Goal: Information Seeking & Learning: Learn about a topic

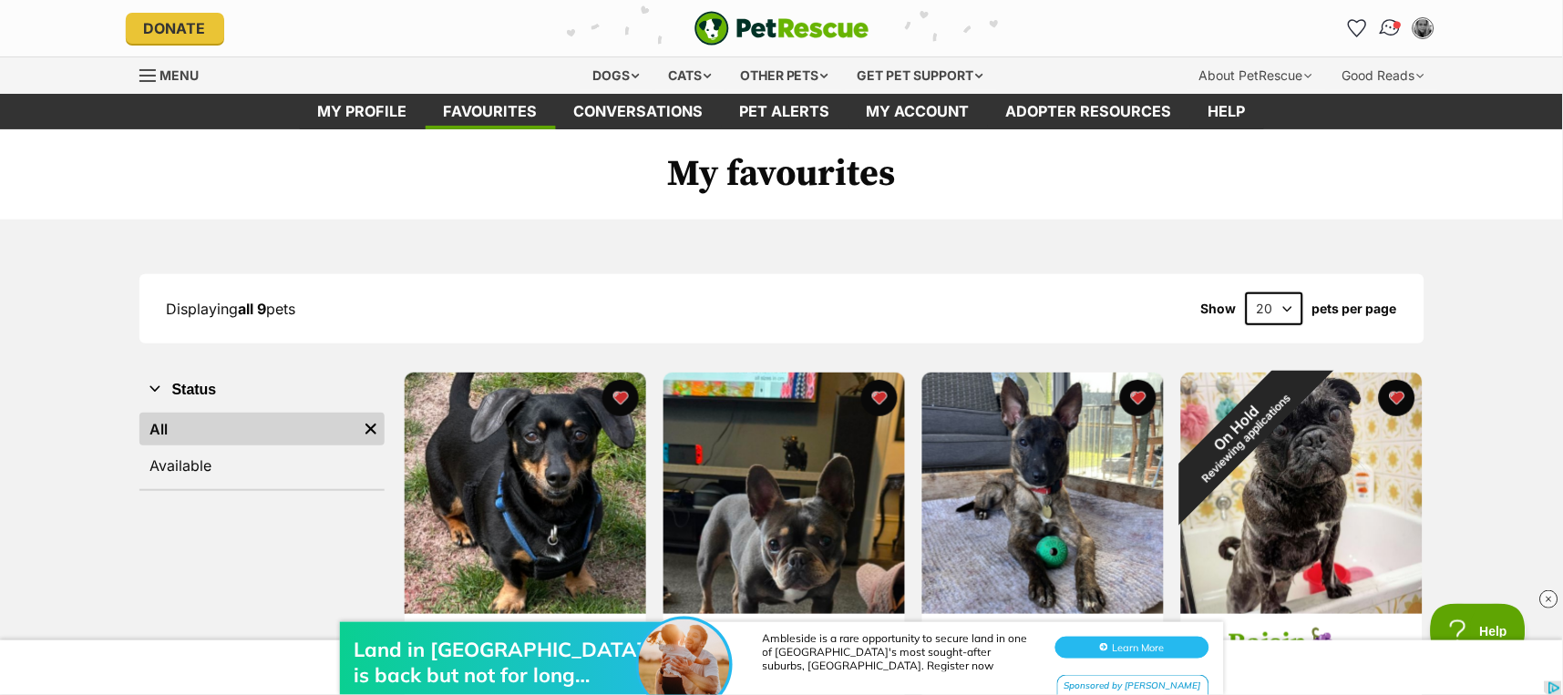
click at [1379, 19] on link "Conversations" at bounding box center [1390, 27] width 37 height 37
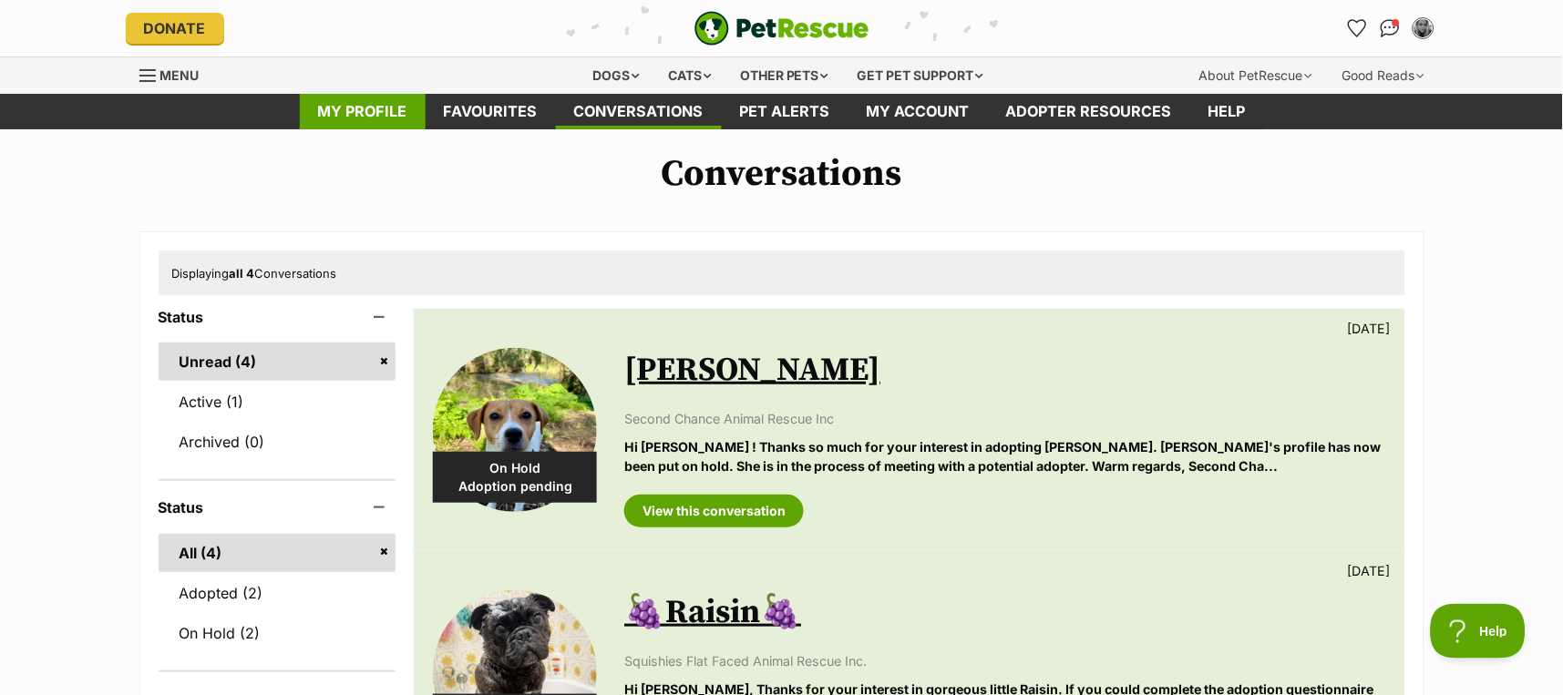
click at [372, 113] on link "My profile" at bounding box center [363, 112] width 126 height 36
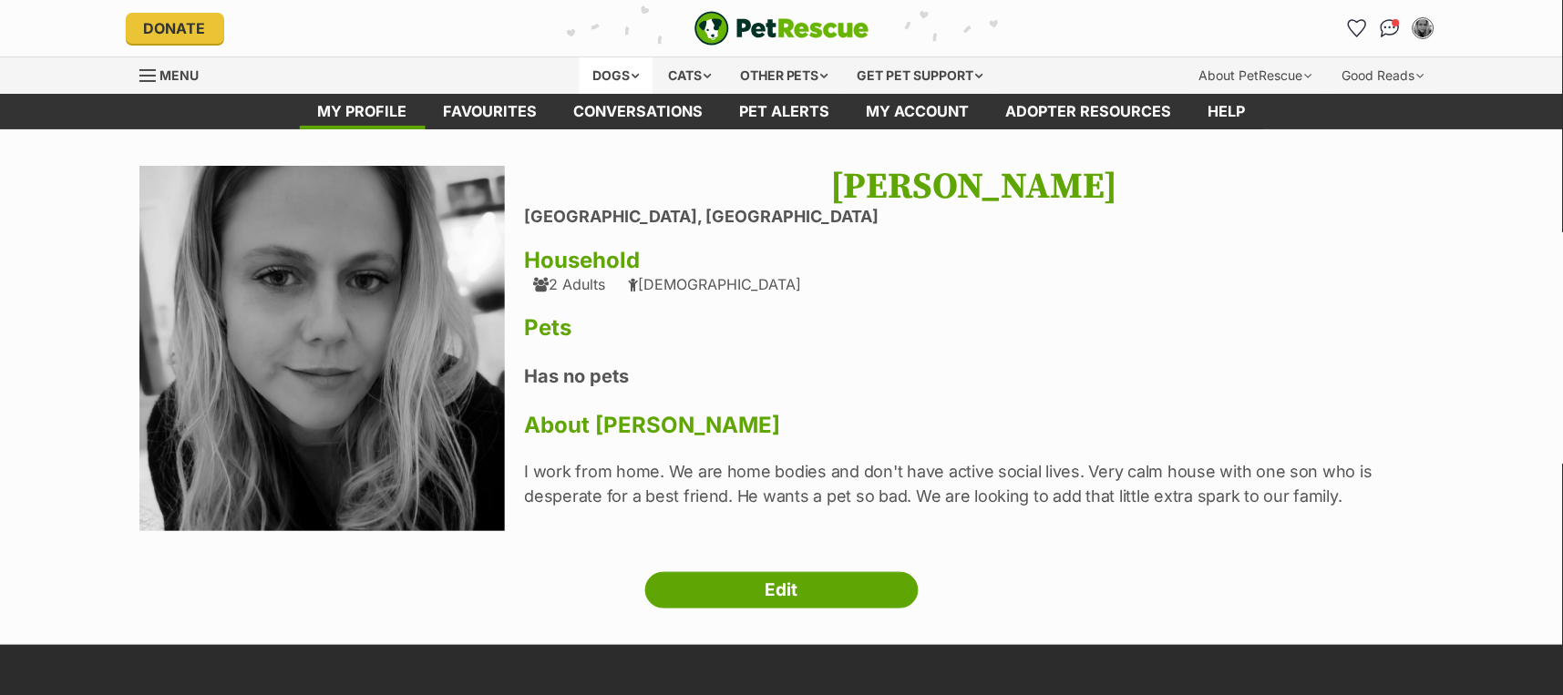
click at [592, 77] on div "Dogs" at bounding box center [616, 75] width 73 height 36
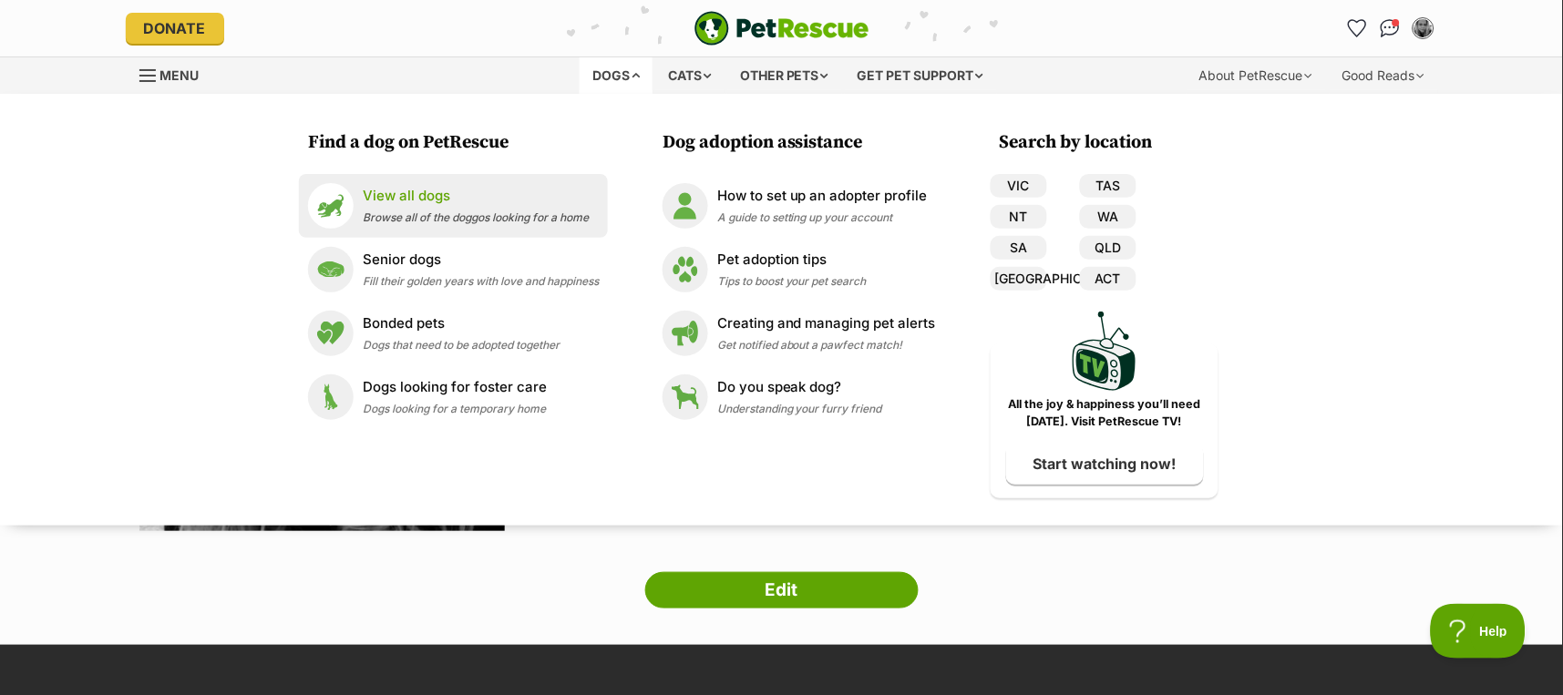
click at [405, 199] on p "View all dogs" at bounding box center [476, 196] width 226 height 21
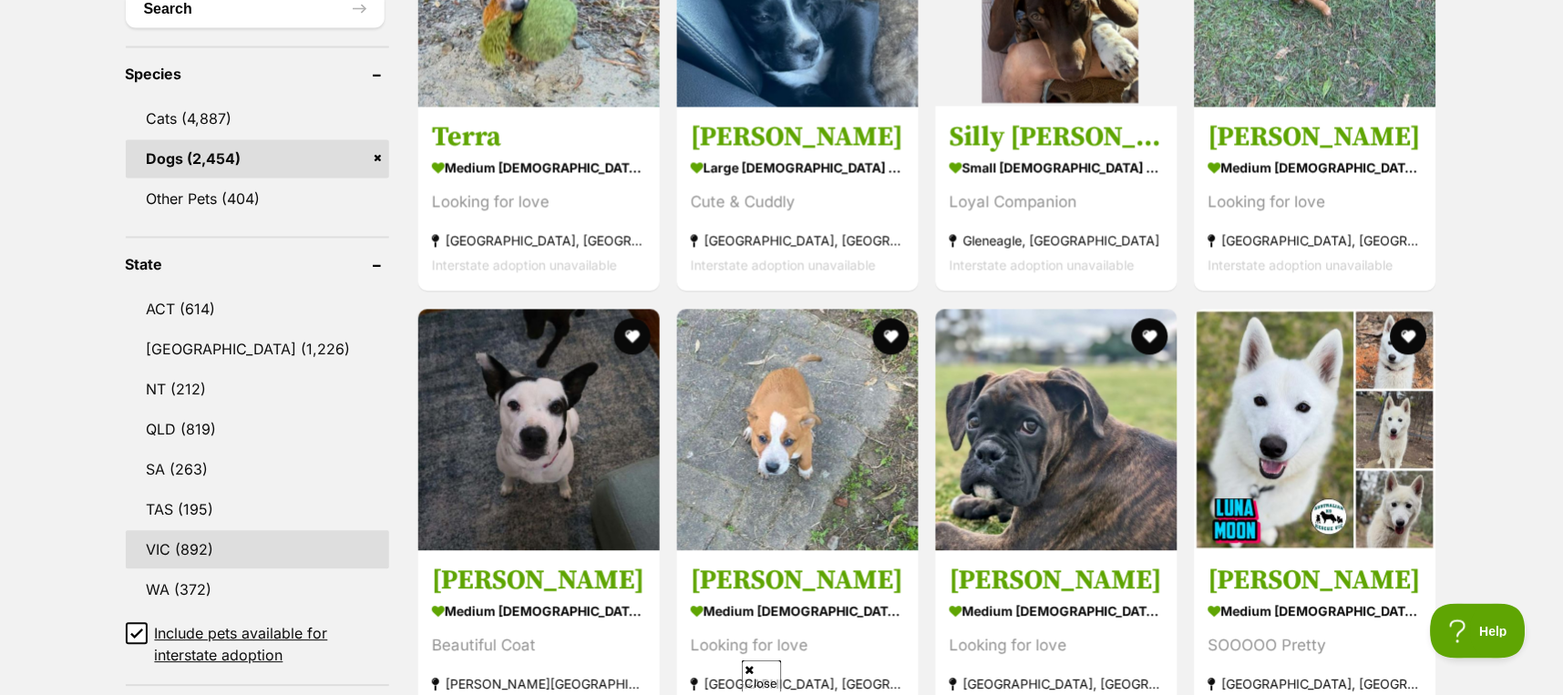
click at [208, 547] on link "VIC (892)" at bounding box center [257, 550] width 263 height 38
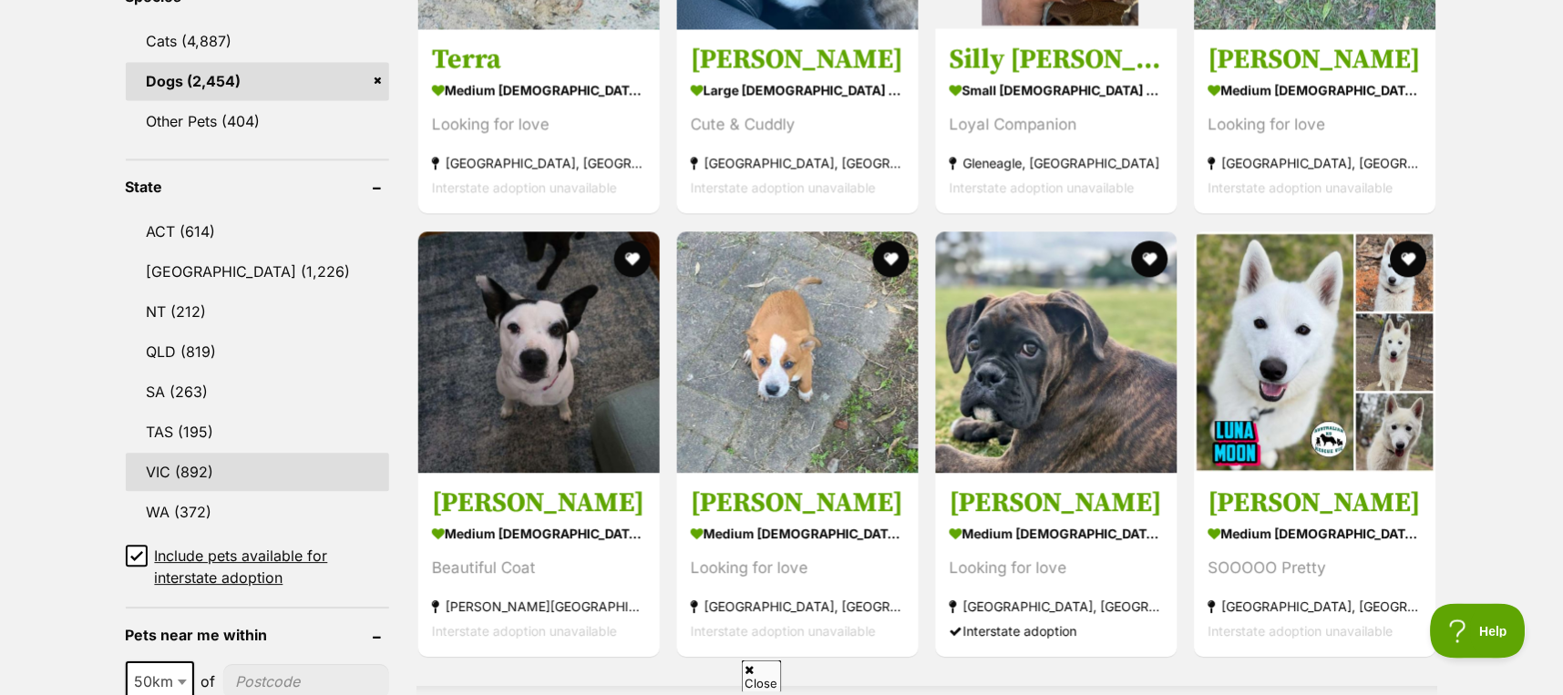
scroll to position [882, 0]
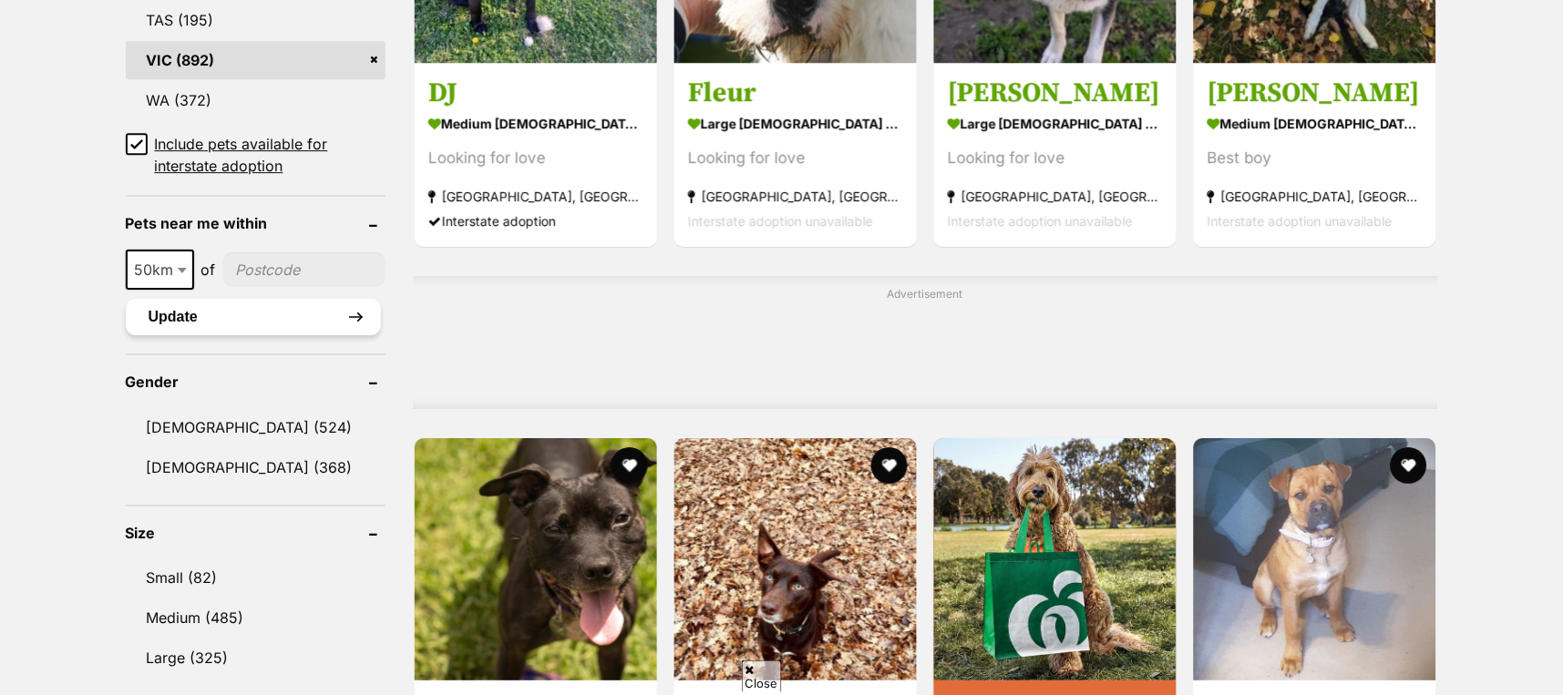
scroll to position [1215, 0]
click at [170, 269] on span "50km" at bounding box center [160, 269] width 65 height 26
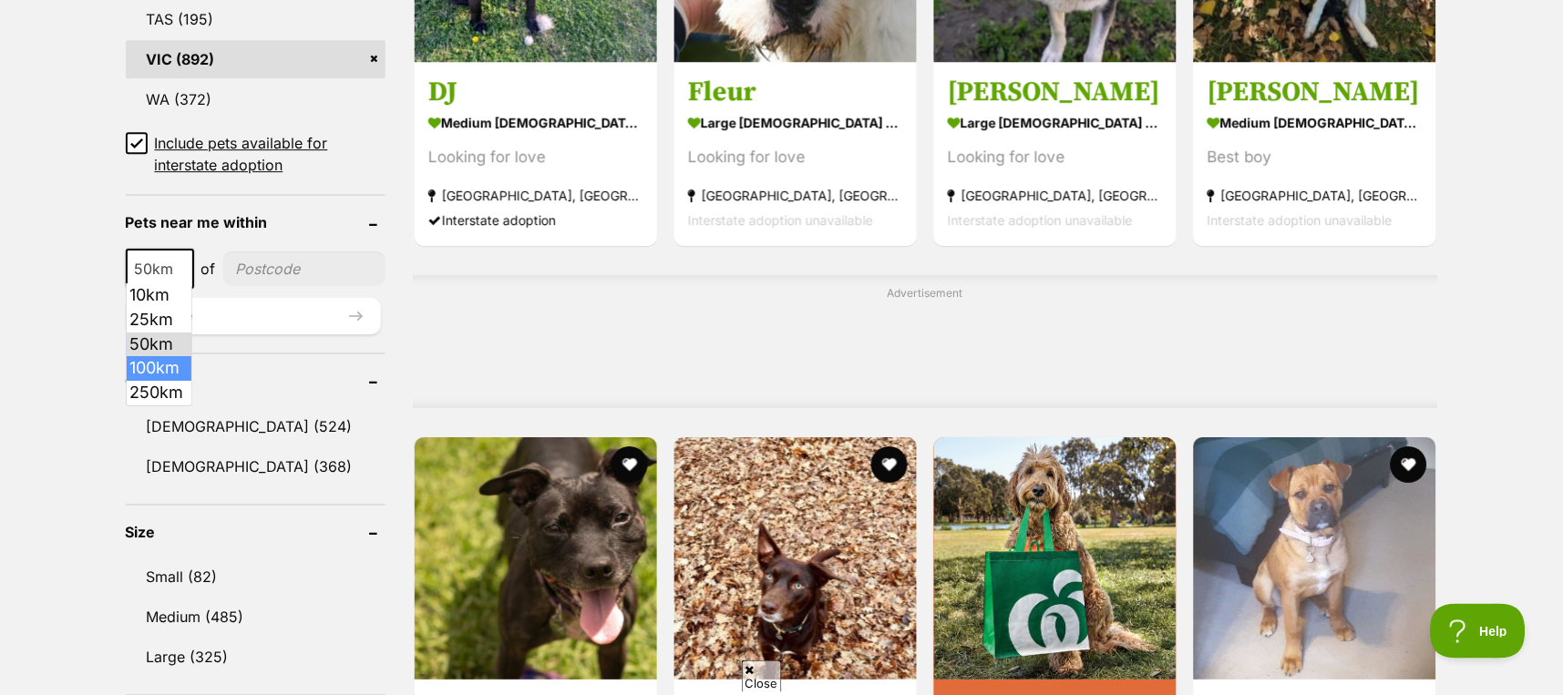
scroll to position [0, 0]
select select "250"
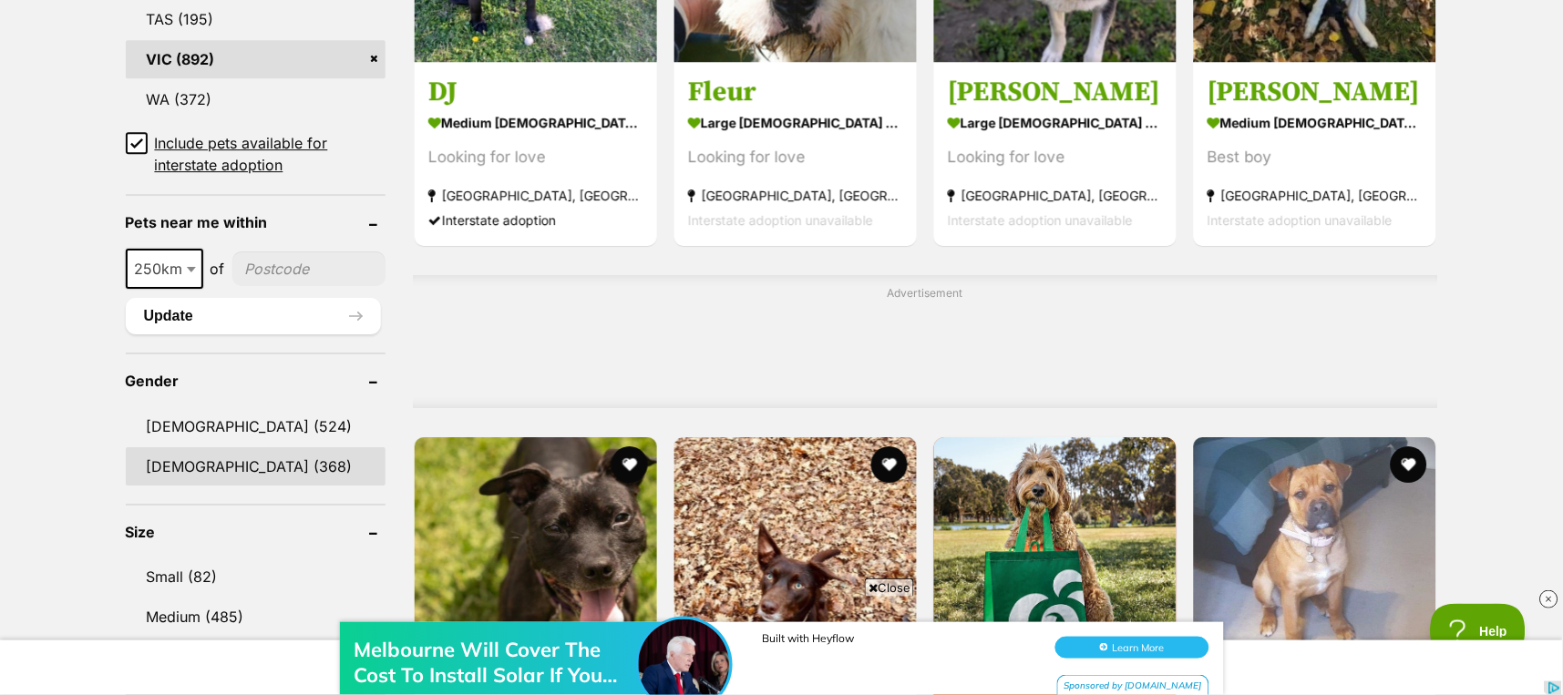
click at [189, 458] on link "Female (368)" at bounding box center [256, 466] width 260 height 38
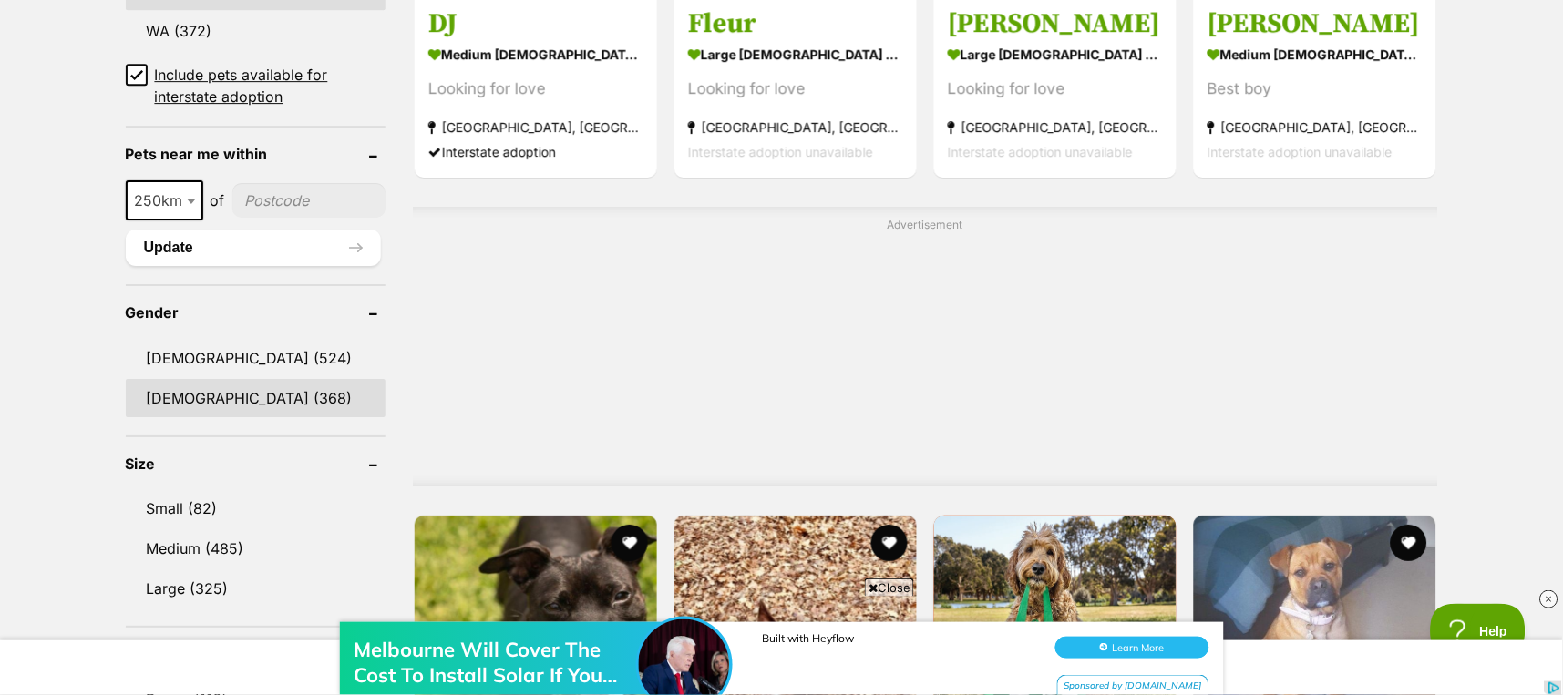
scroll to position [1542, 0]
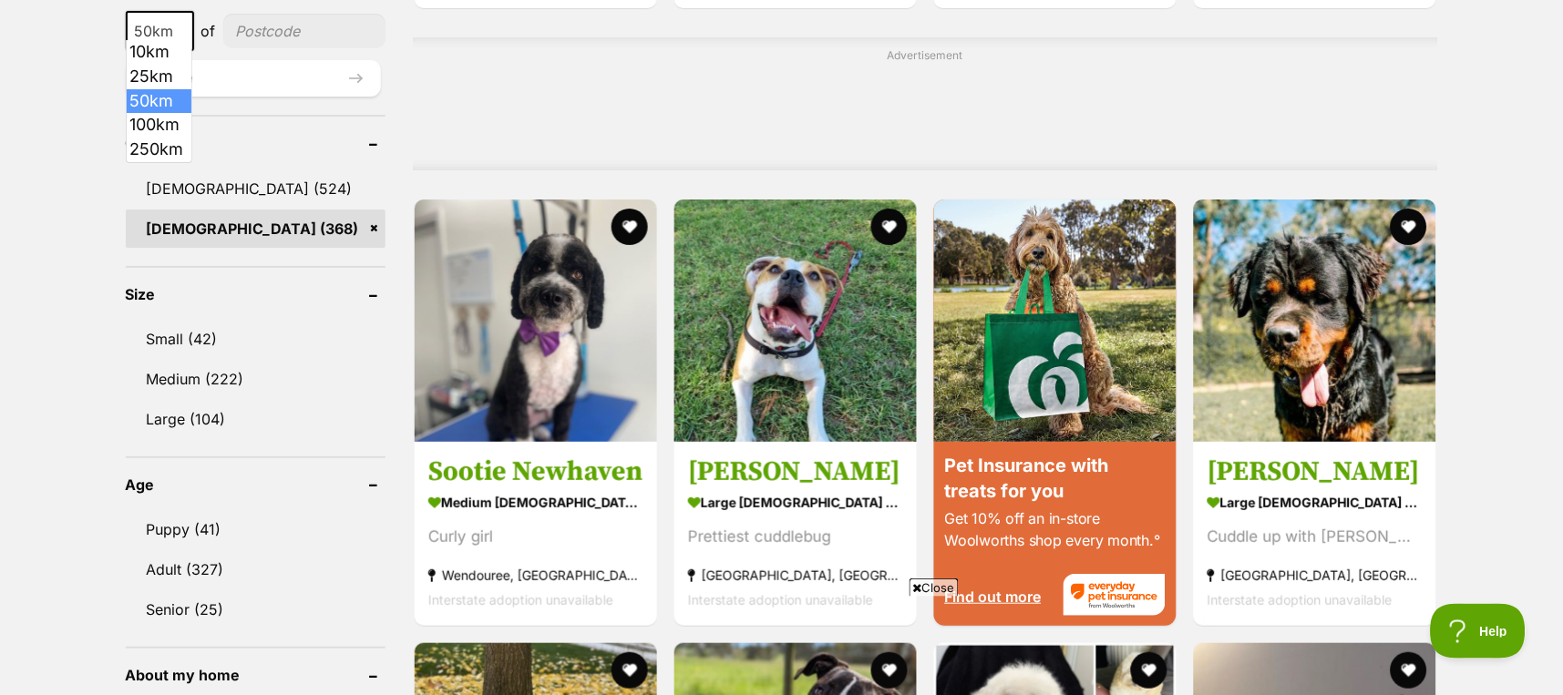
click at [166, 26] on span "50km" at bounding box center [160, 31] width 65 height 26
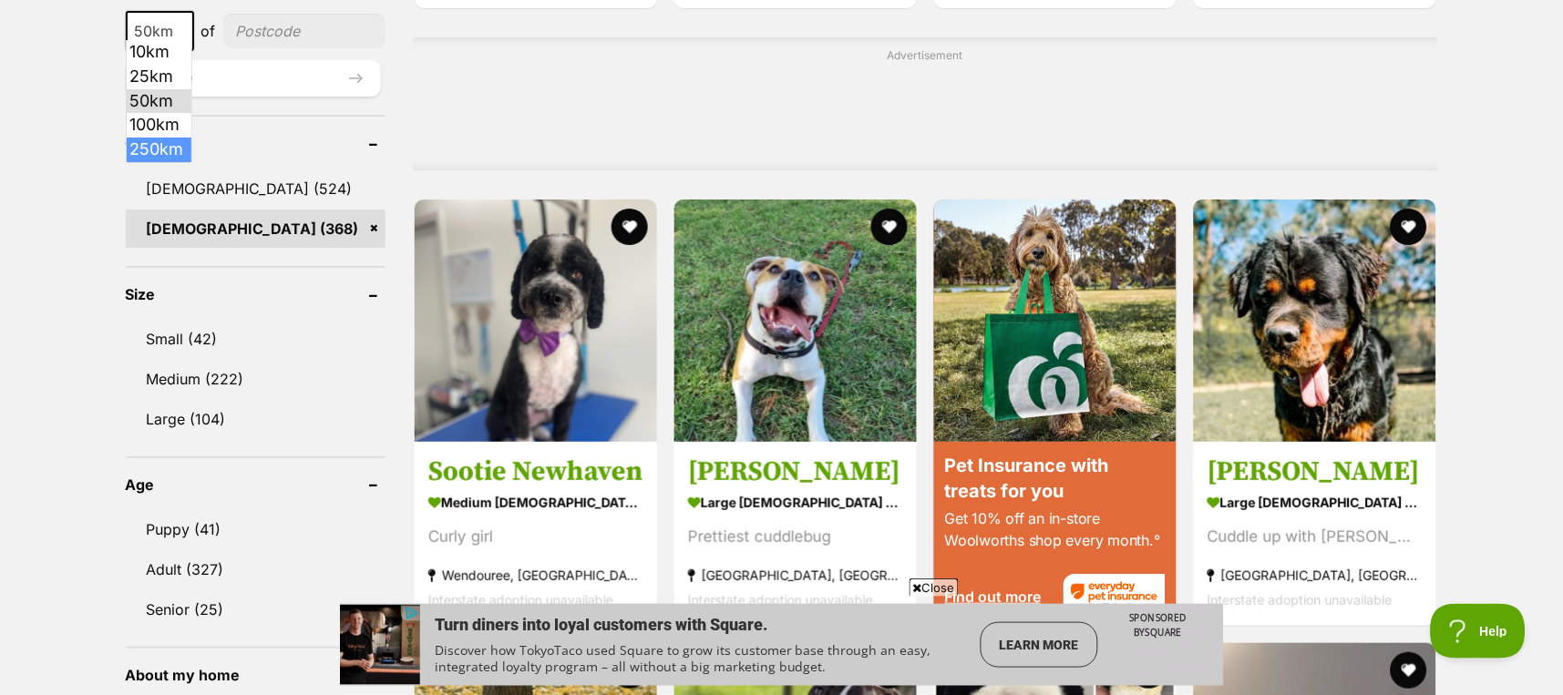
select select "250"
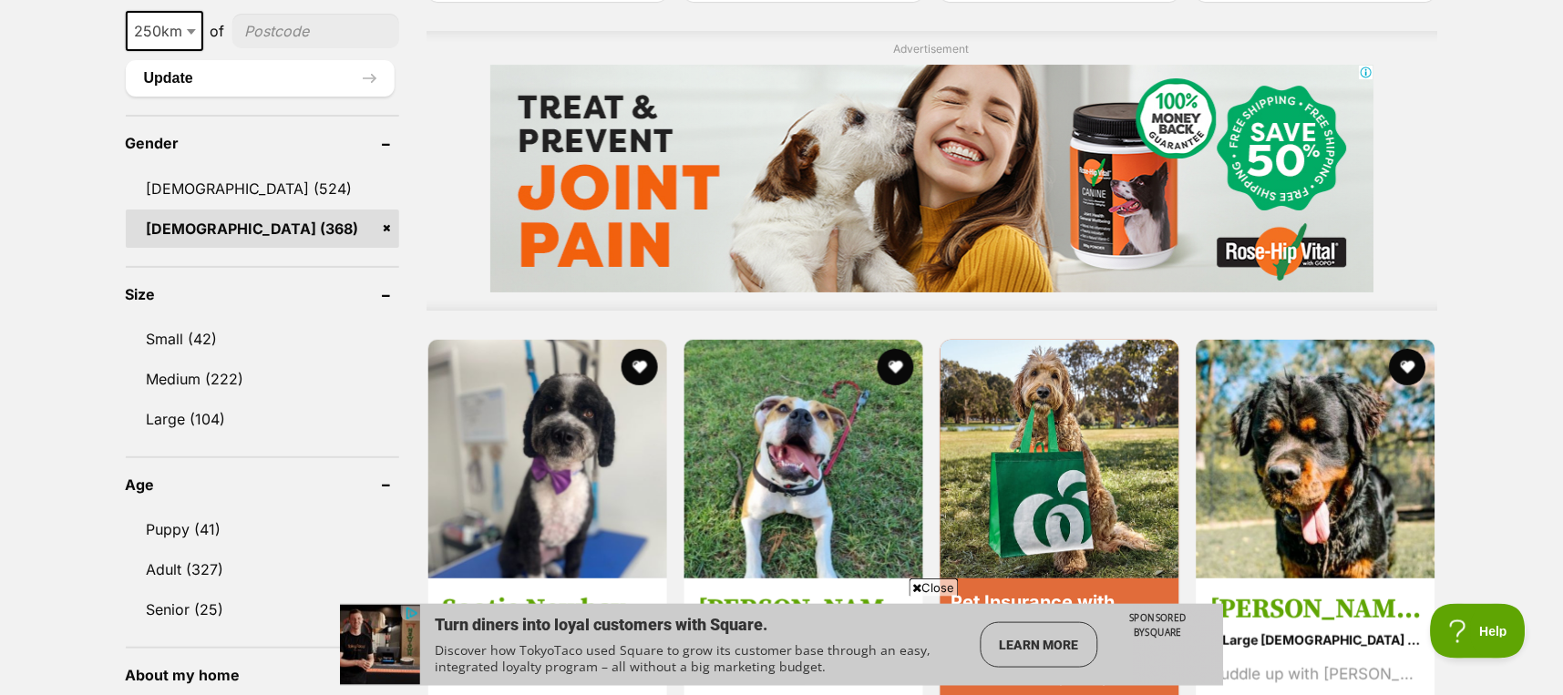
click at [271, 23] on input"] "postcode" at bounding box center [315, 31] width 167 height 35
click at [262, 18] on input"] "31278" at bounding box center [315, 31] width 167 height 35
type input"] "3178"
click at [57, 163] on div "Displaying 1 to 19 of 368 pets Clear all 4 filters Show 20 40 60 pets per page …" at bounding box center [781, 695] width 1563 height 3405
click at [171, 71] on button "Update" at bounding box center [260, 78] width 269 height 36
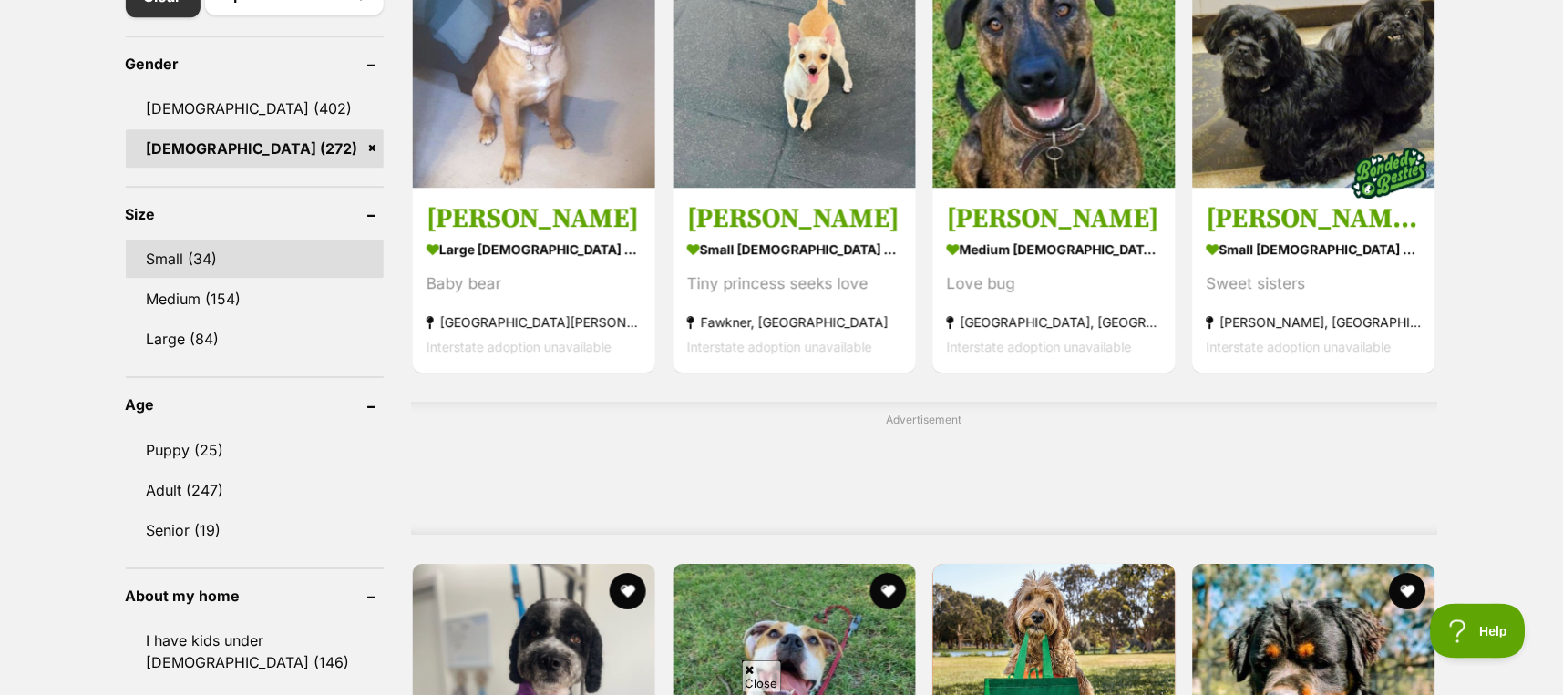
click at [194, 250] on link "Small (34)" at bounding box center [255, 259] width 259 height 38
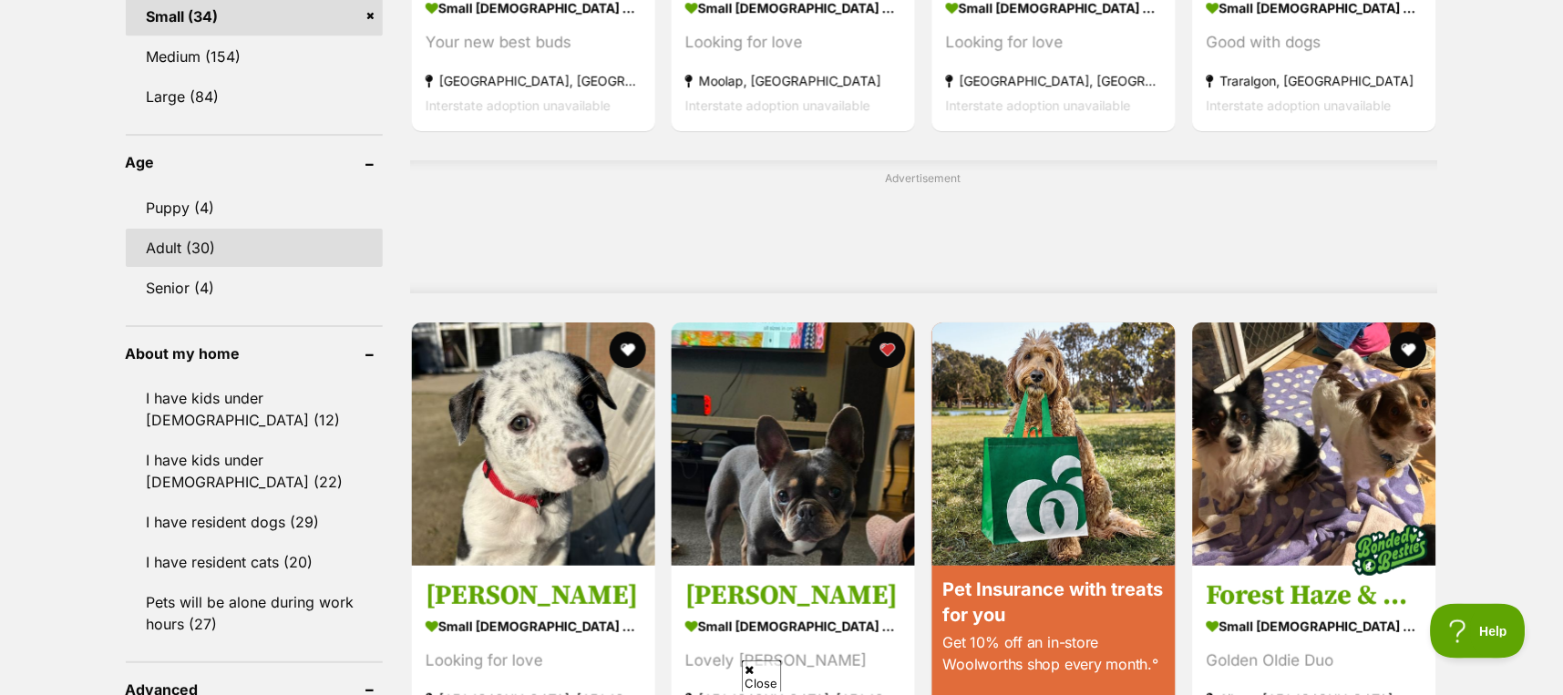
click at [181, 241] on link "Adult (30)" at bounding box center [254, 248] width 257 height 38
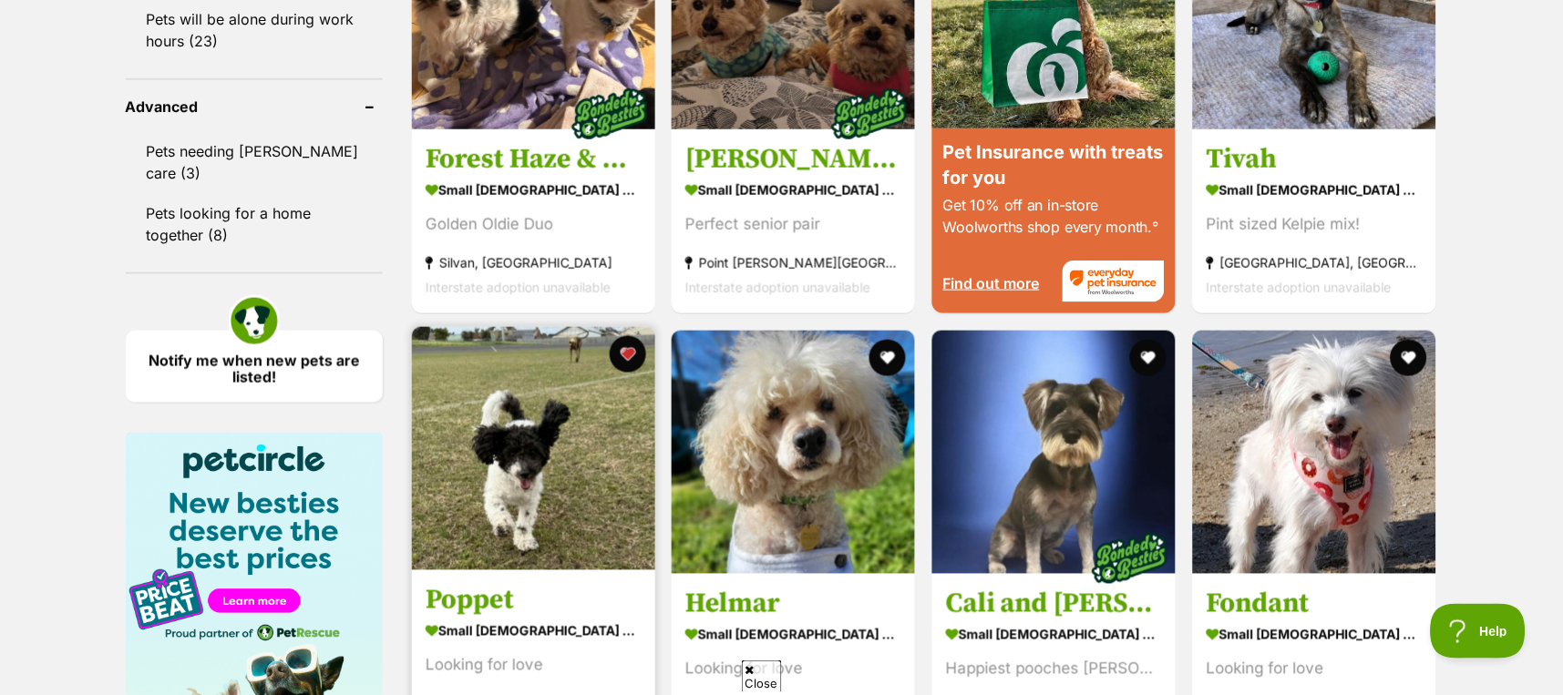
scroll to position [1701, 0]
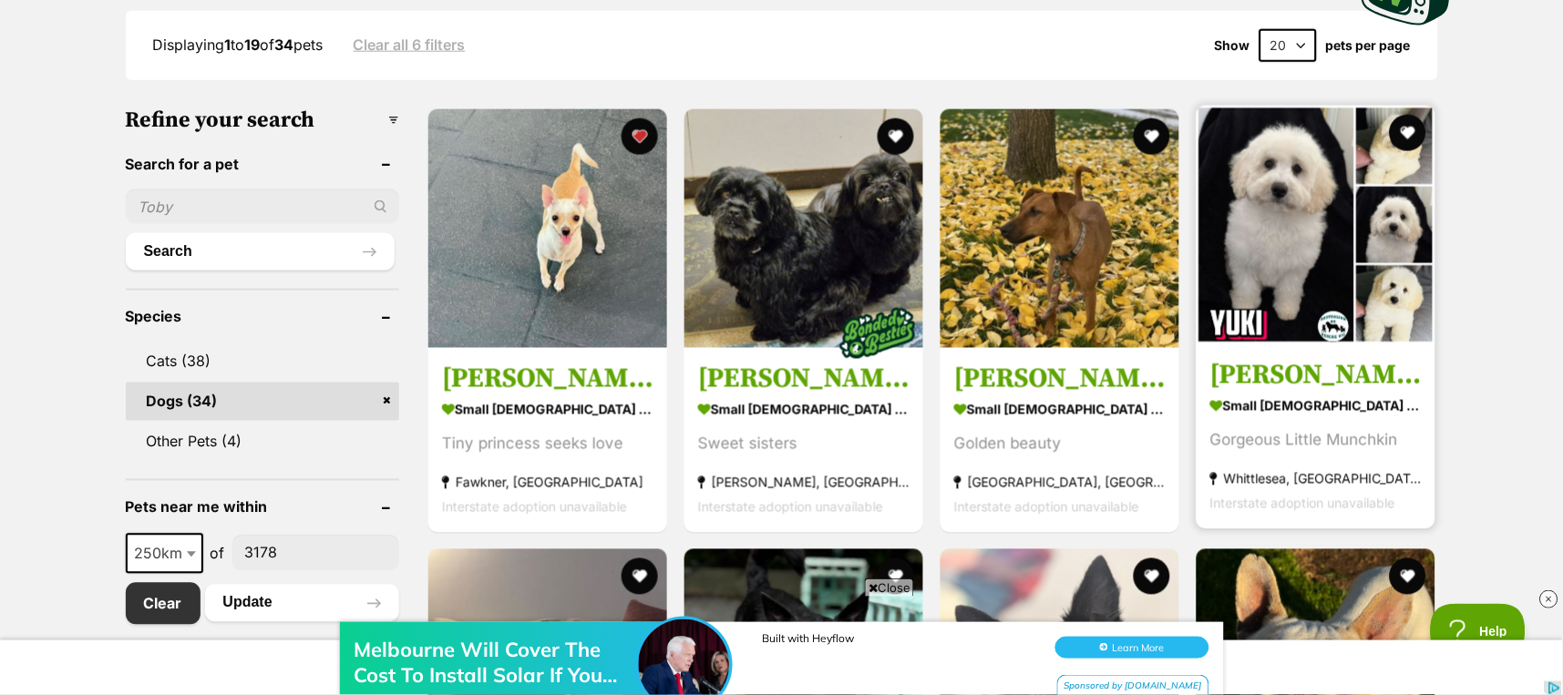
click at [1271, 187] on img at bounding box center [1316, 225] width 239 height 239
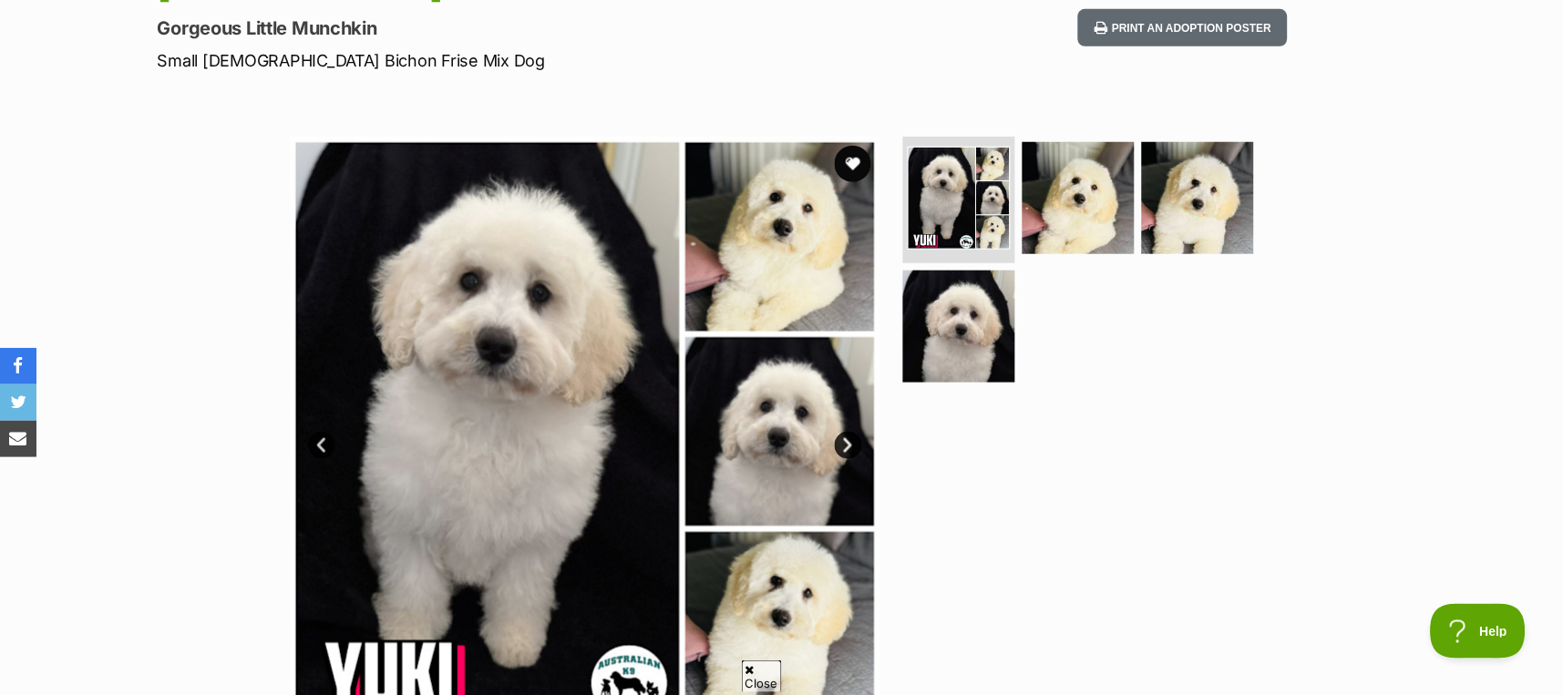
click at [465, 447] on img at bounding box center [585, 432] width 591 height 591
click at [844, 443] on link "Next" at bounding box center [848, 445] width 27 height 27
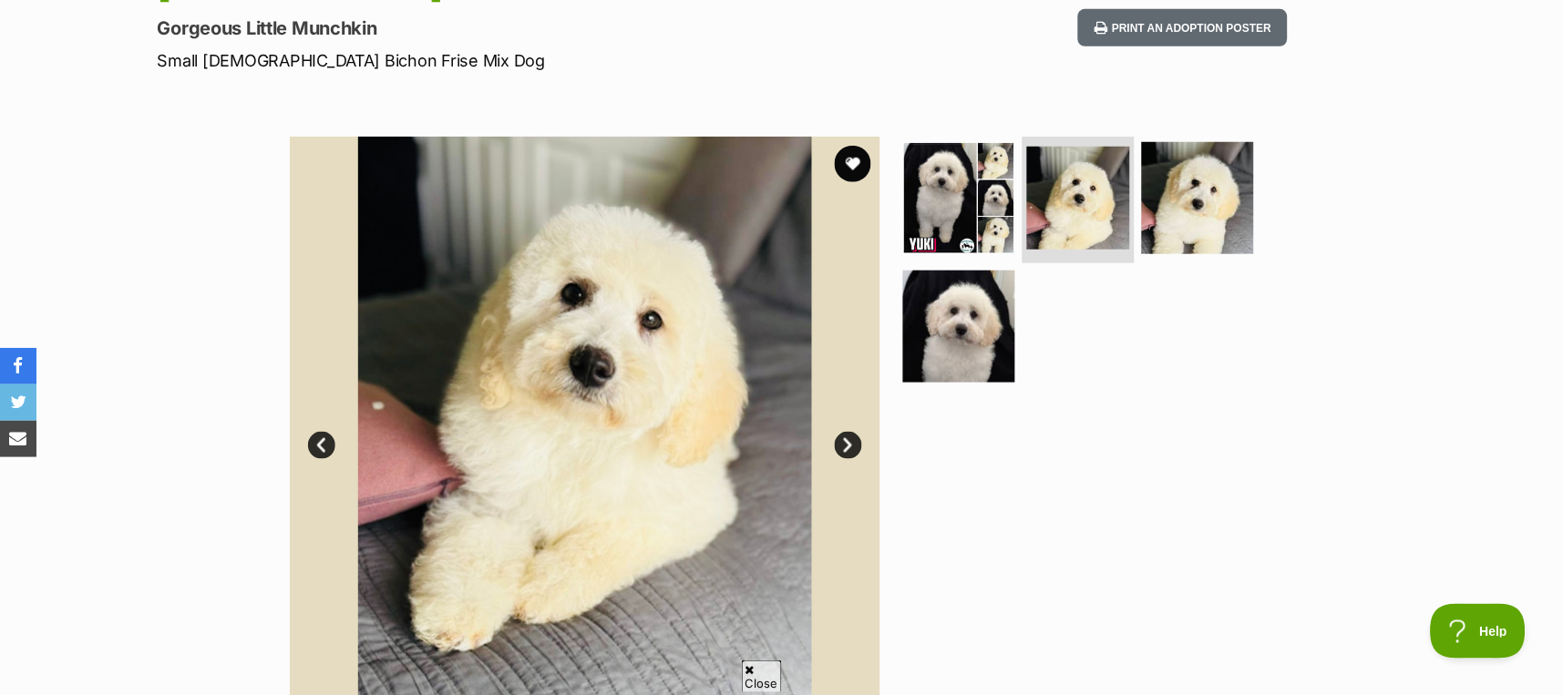
click at [844, 443] on link "Next" at bounding box center [848, 445] width 27 height 27
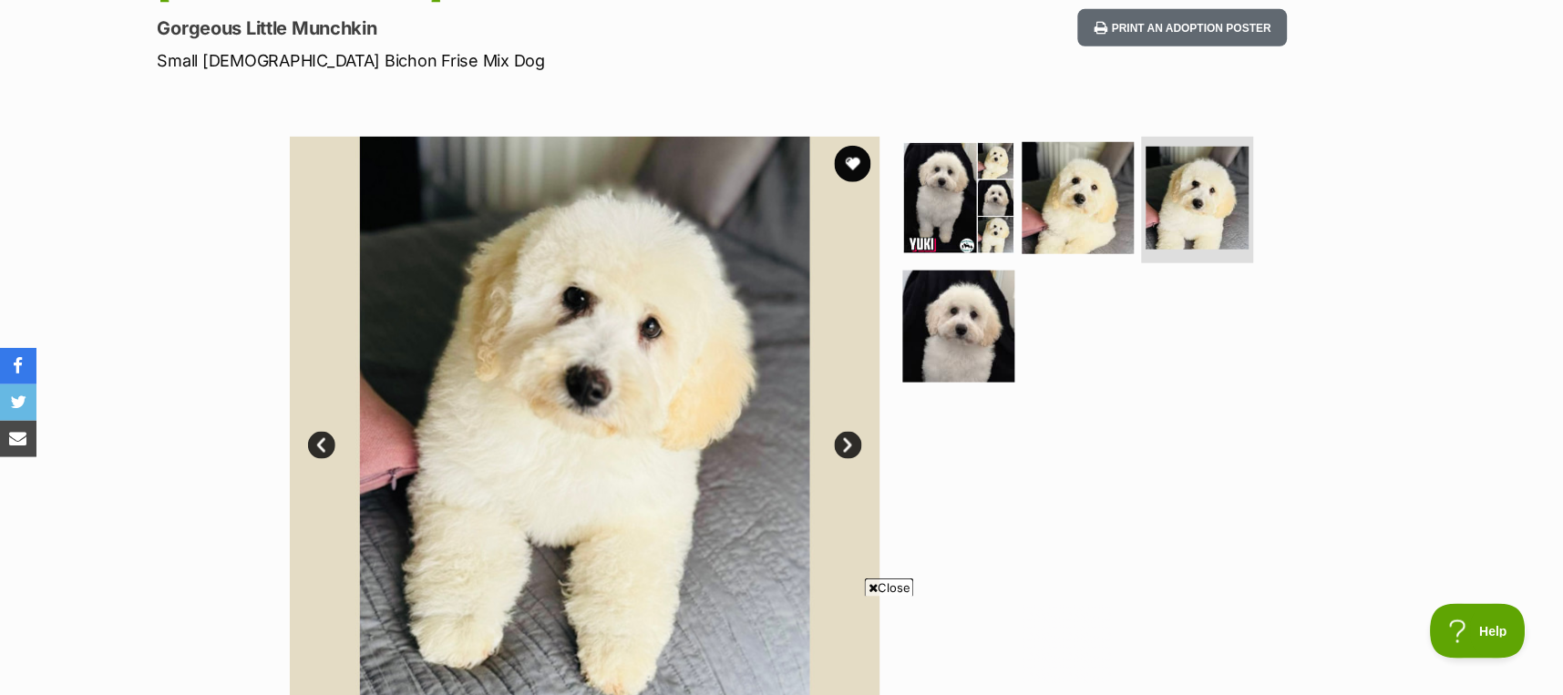
click at [844, 443] on link "Next" at bounding box center [848, 445] width 27 height 27
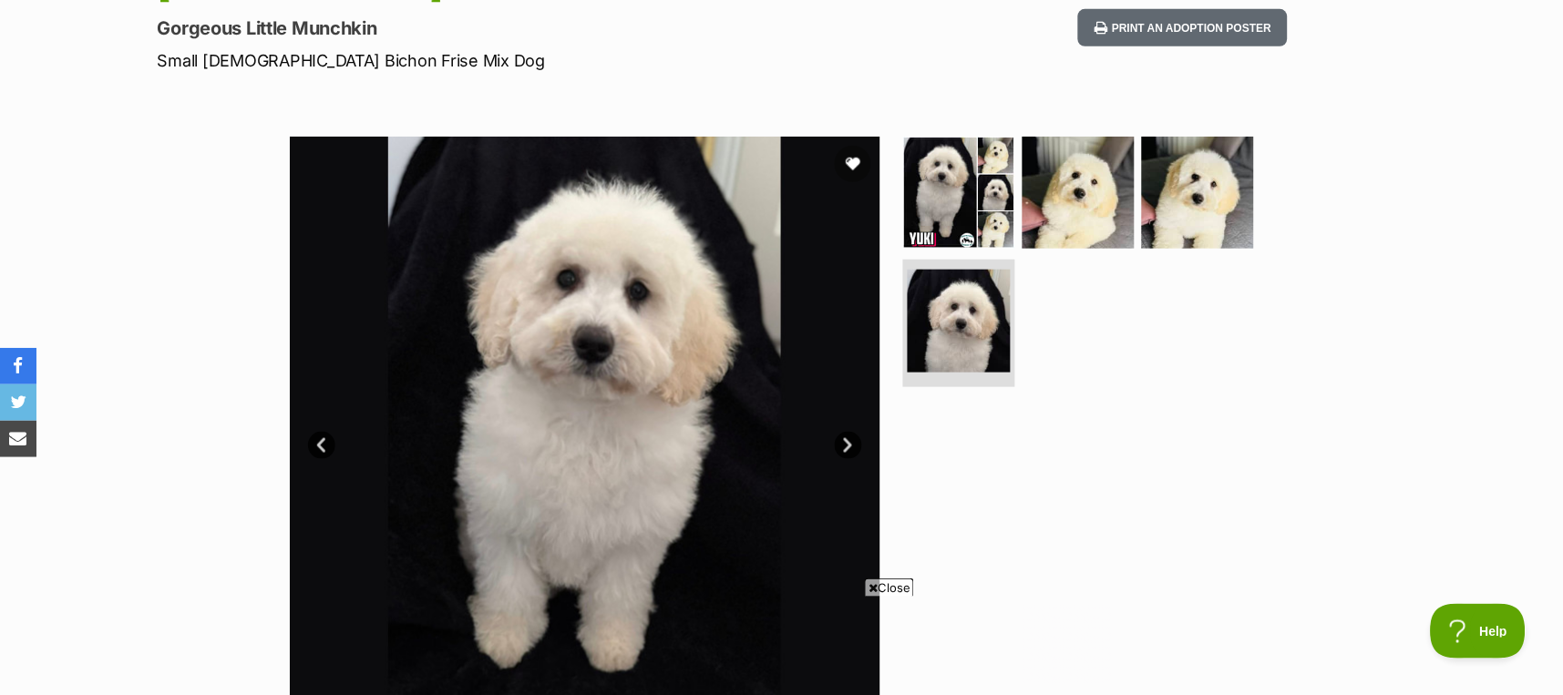
click at [844, 443] on link "Next" at bounding box center [848, 445] width 27 height 27
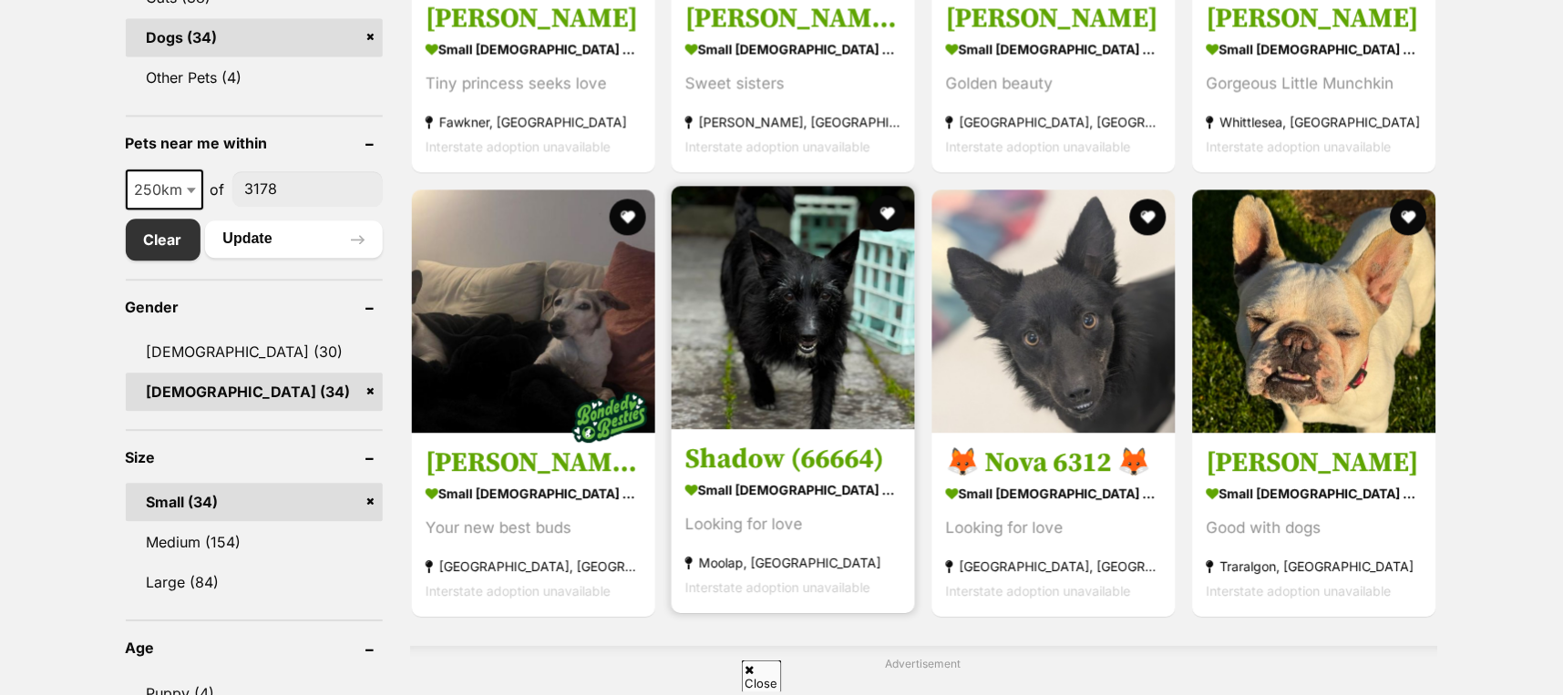
click at [789, 335] on img at bounding box center [793, 307] width 243 height 243
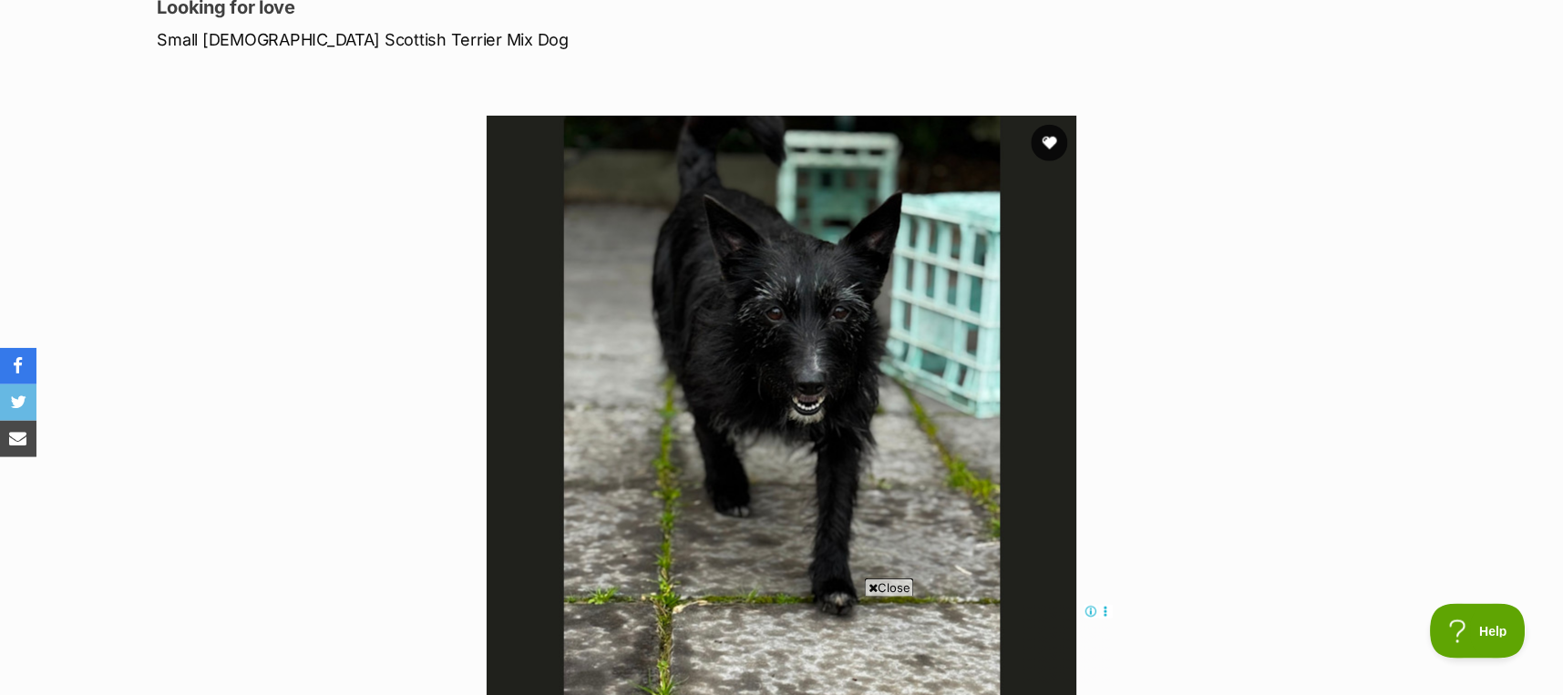
scroll to position [242, 0]
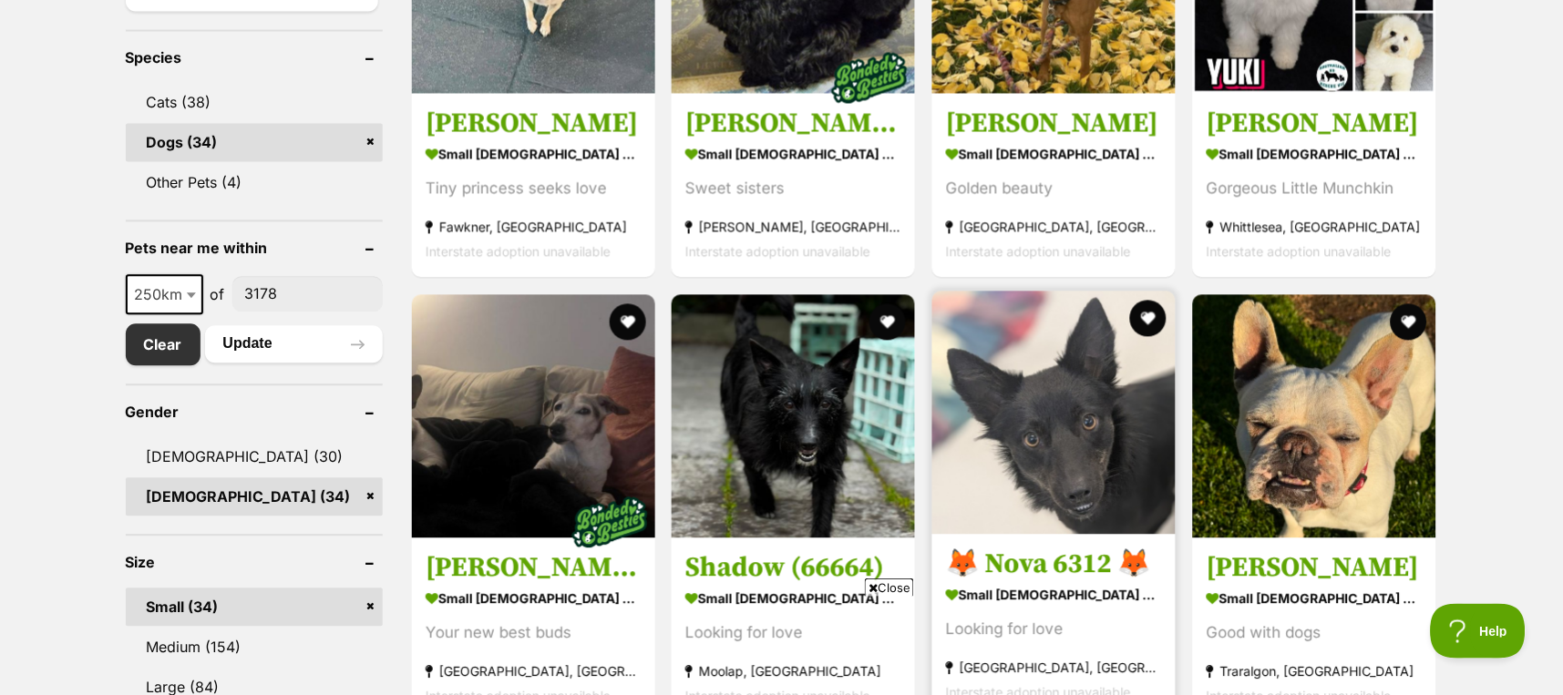
click at [1028, 440] on img at bounding box center [1053, 413] width 243 height 243
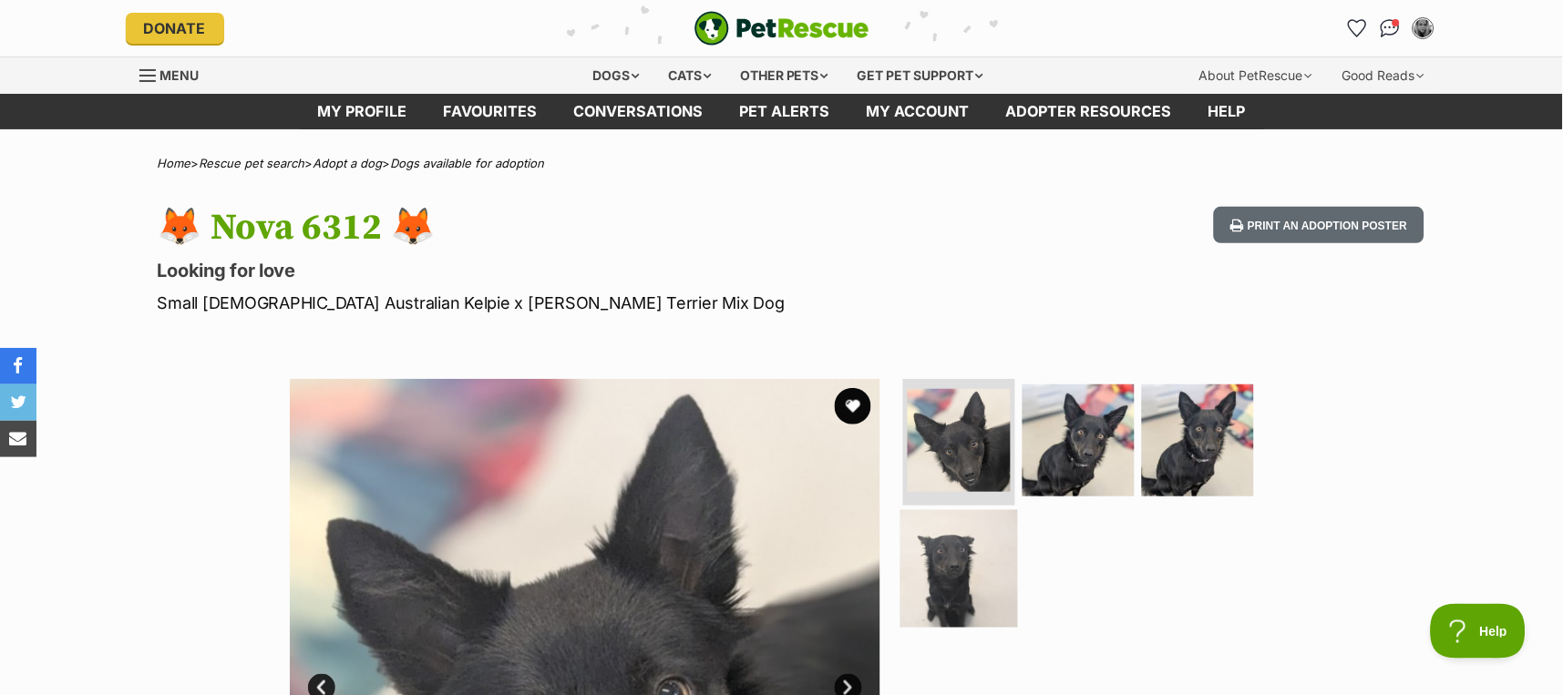
click at [955, 567] on img at bounding box center [959, 569] width 118 height 118
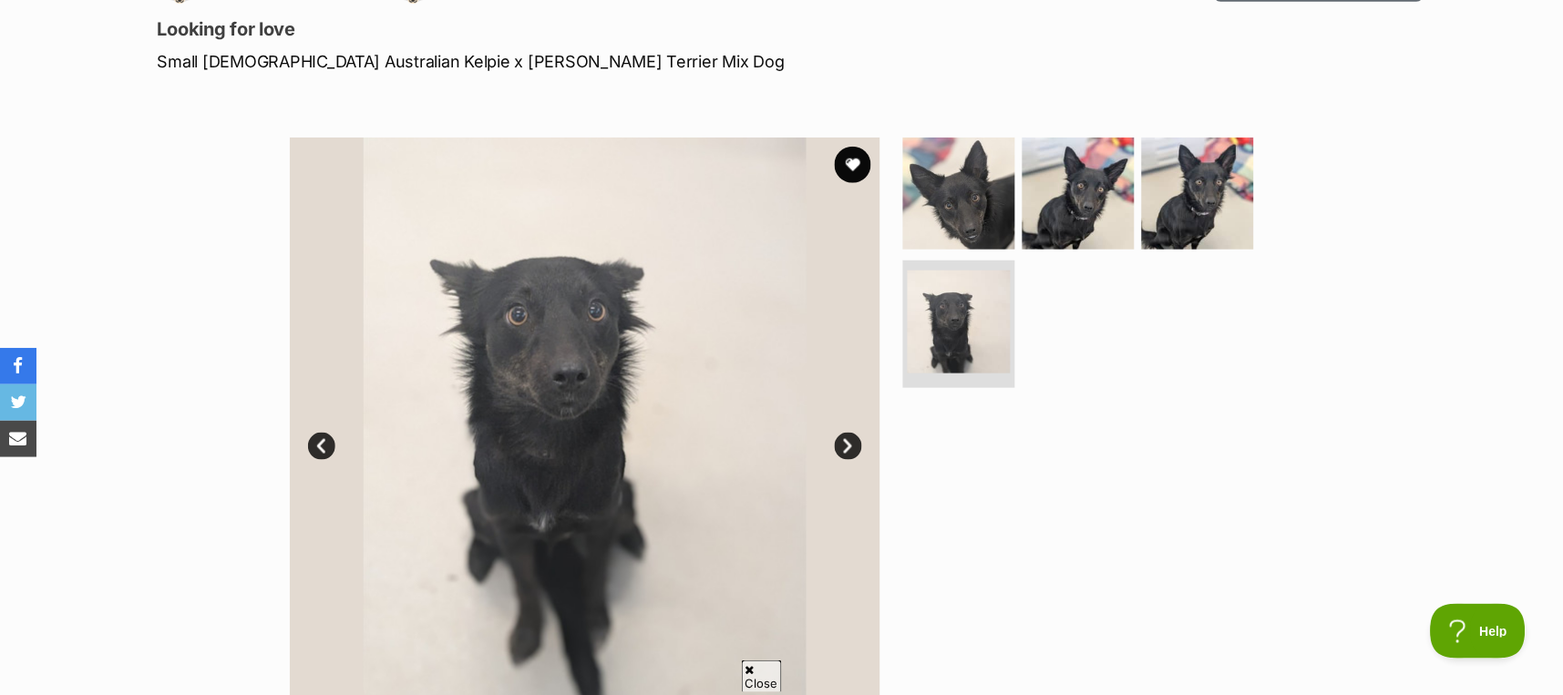
scroll to position [242, 0]
click at [1177, 237] on img at bounding box center [1198, 192] width 118 height 118
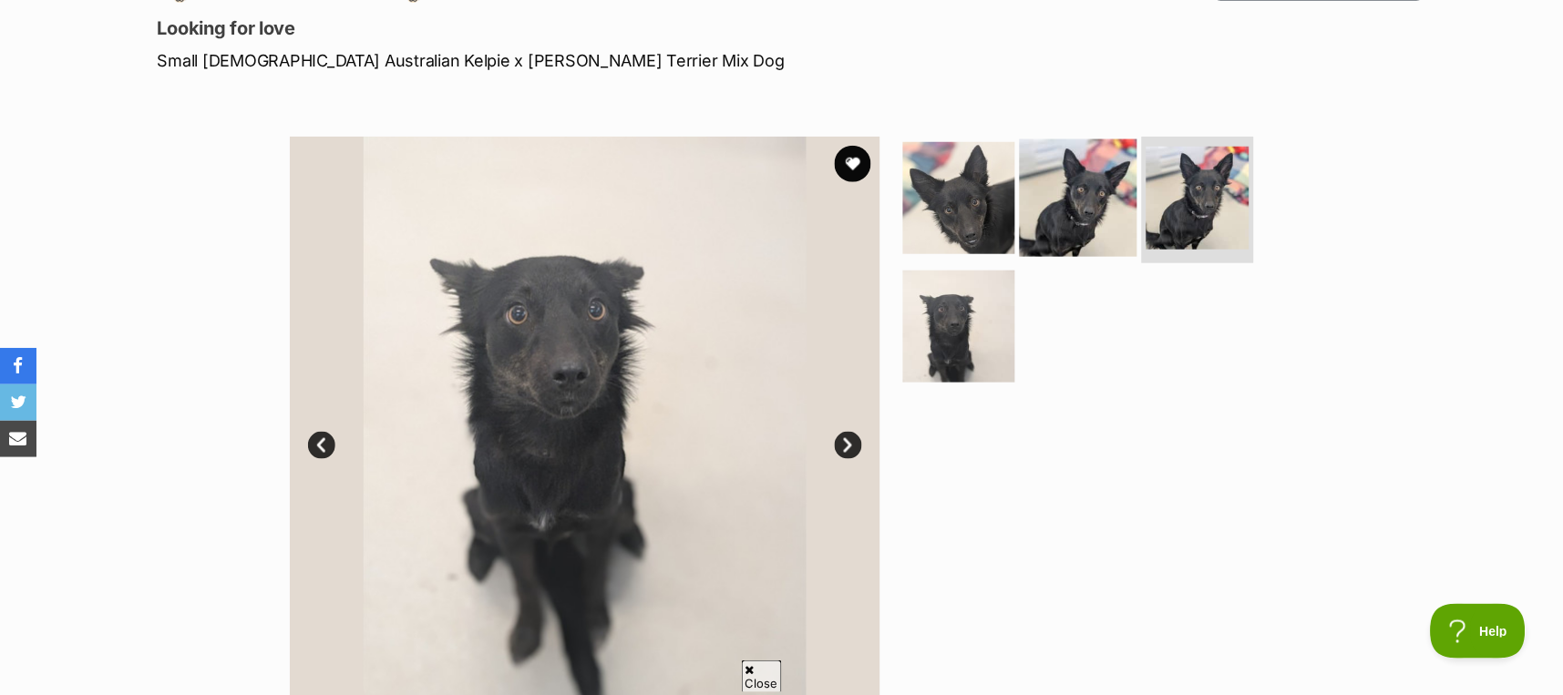
scroll to position [0, 0]
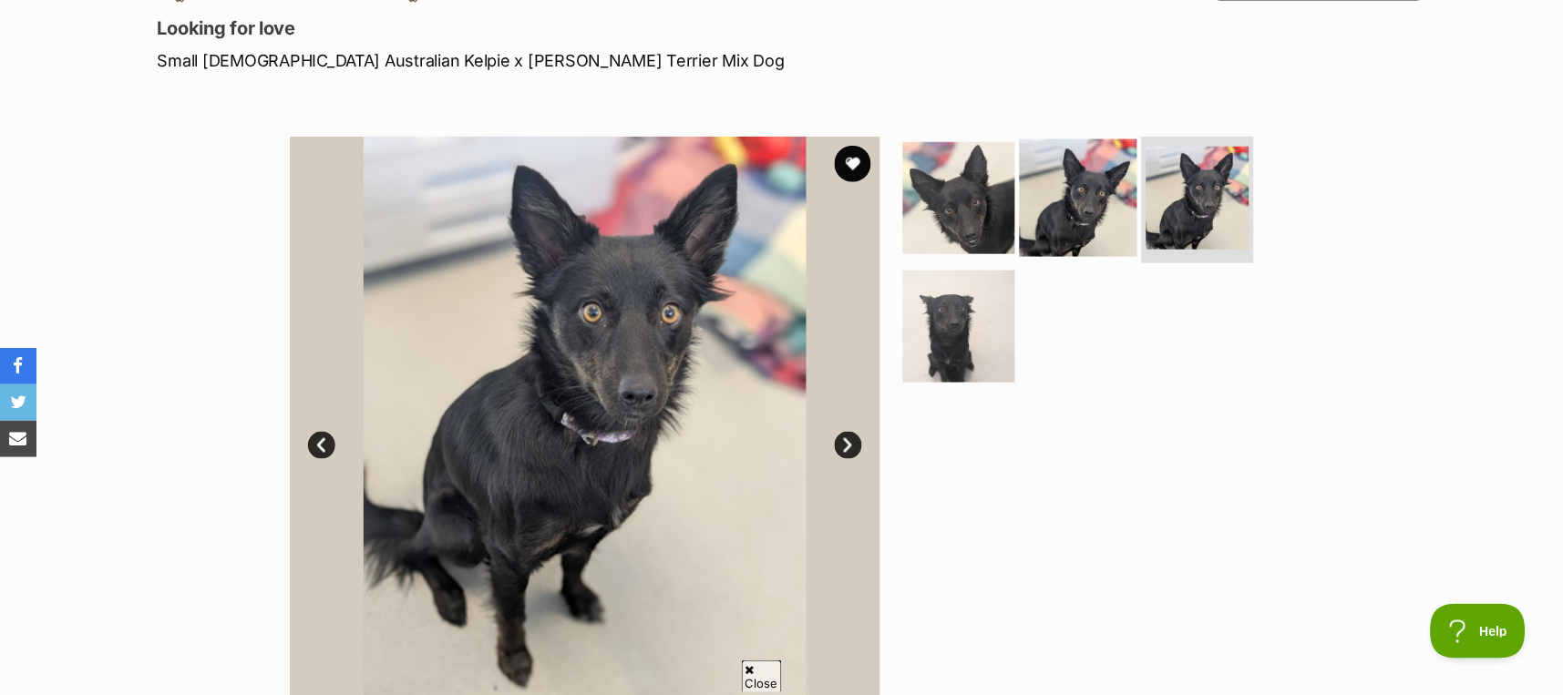
click at [1108, 204] on img at bounding box center [1079, 198] width 118 height 118
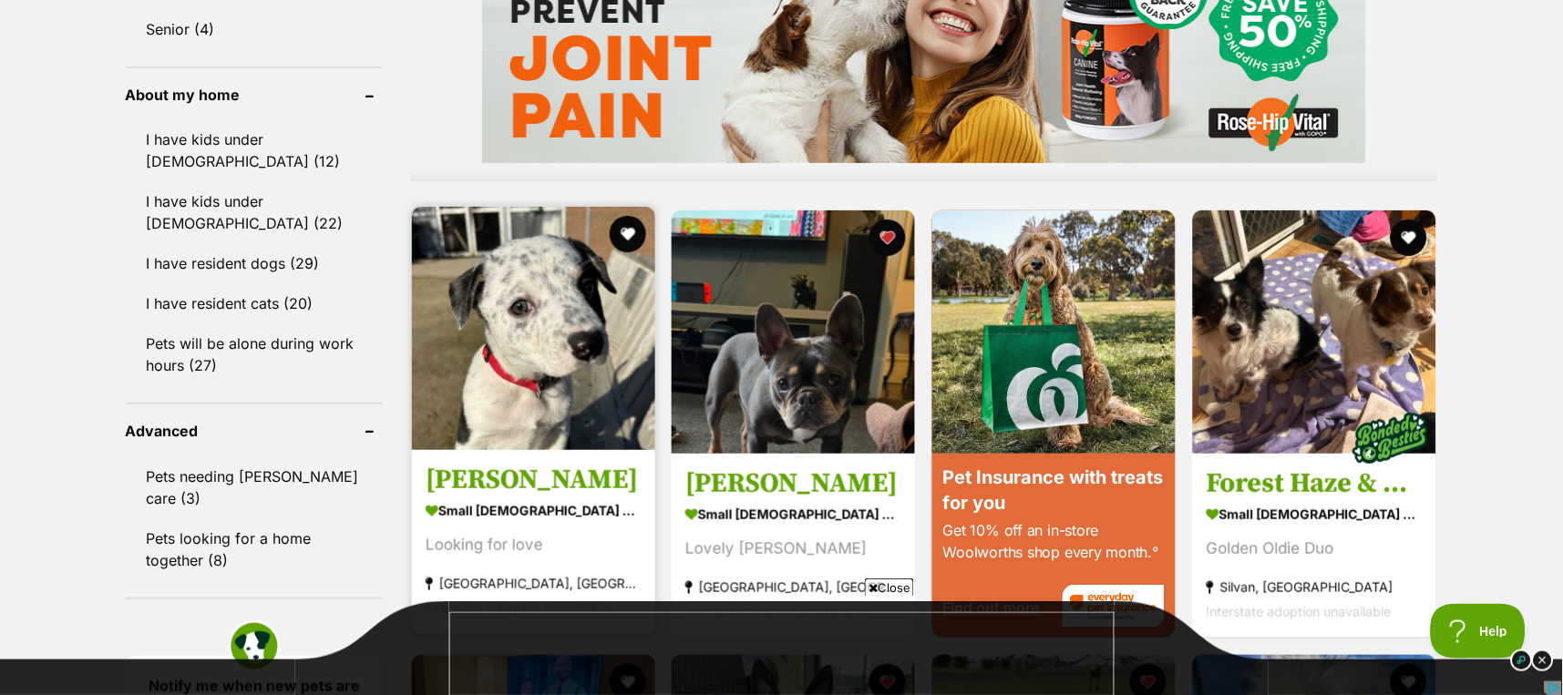
scroll to position [1717, 0]
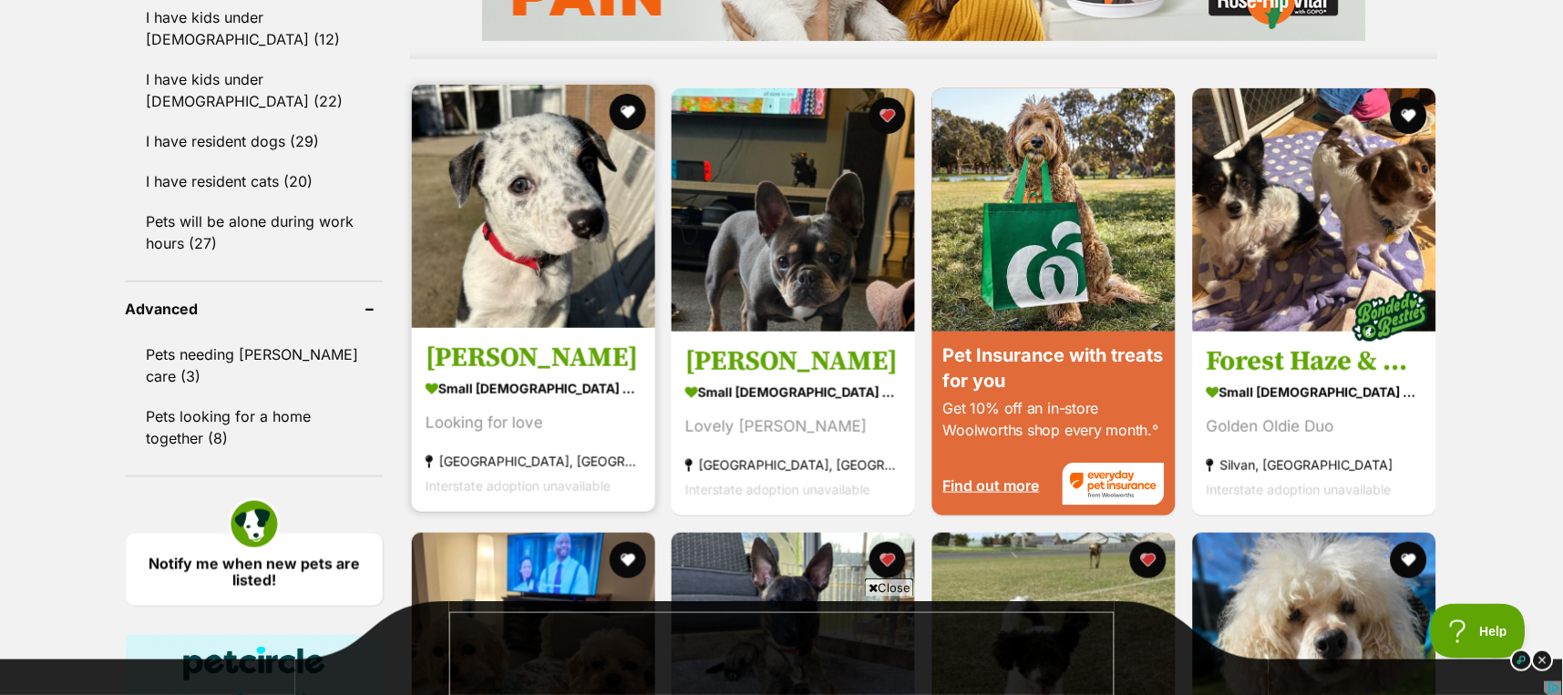
click at [520, 224] on img at bounding box center [533, 206] width 243 height 243
